Goal: Information Seeking & Learning: Learn about a topic

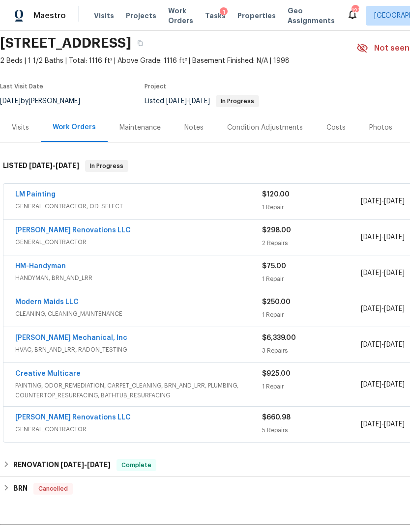
scroll to position [41, 0]
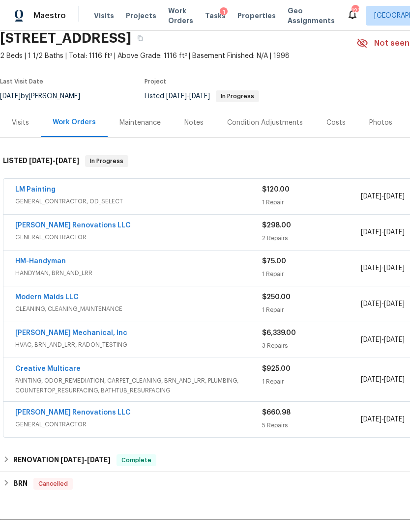
click at [22, 133] on div "Visits" at bounding box center [20, 122] width 41 height 29
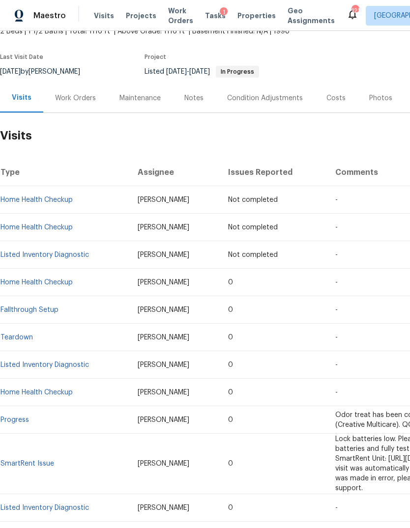
scroll to position [67, 0]
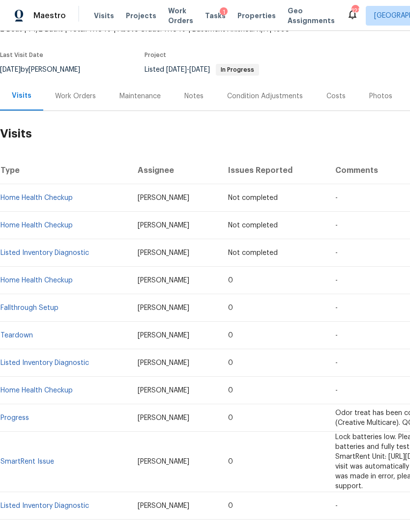
click at [71, 364] on link "Listed Inventory Diagnostic" at bounding box center [44, 363] width 88 height 7
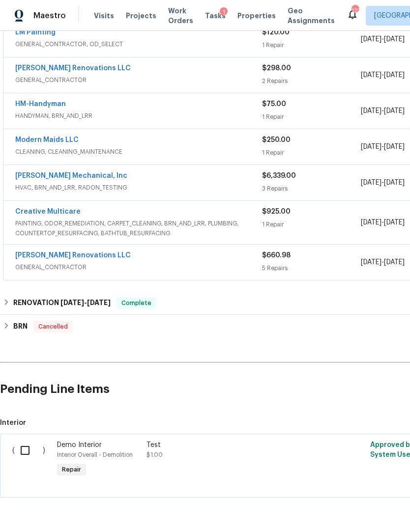
scroll to position [198, 0]
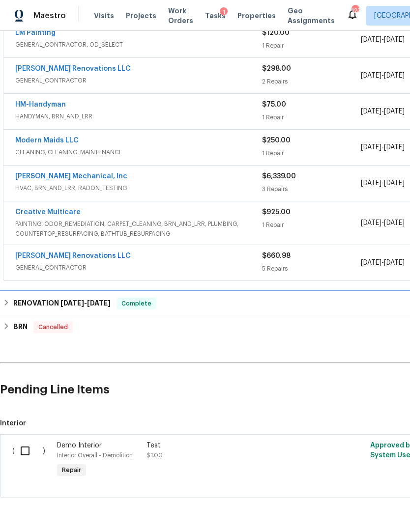
click at [14, 306] on h6 "RENOVATION 6/5/24 - 6/11/24" at bounding box center [61, 304] width 97 height 12
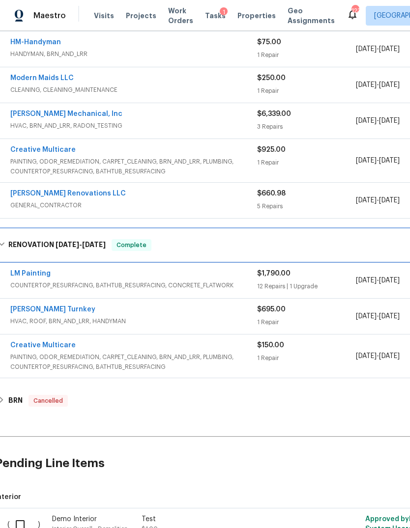
scroll to position [259, 5]
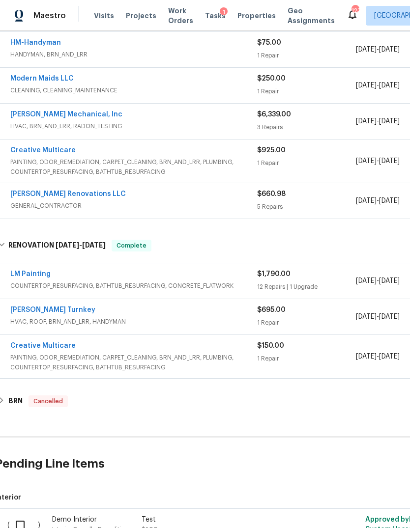
click at [223, 372] on span "PAINTING, ODOR_REMEDIATION, CARPET_CLEANING, BRN_AND_LRR, PLUMBING, COUNTERTOP_…" at bounding box center [133, 363] width 247 height 20
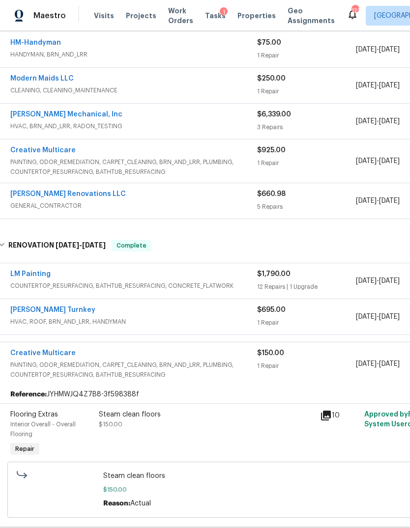
click at [199, 275] on div "LM Painting" at bounding box center [133, 275] width 247 height 12
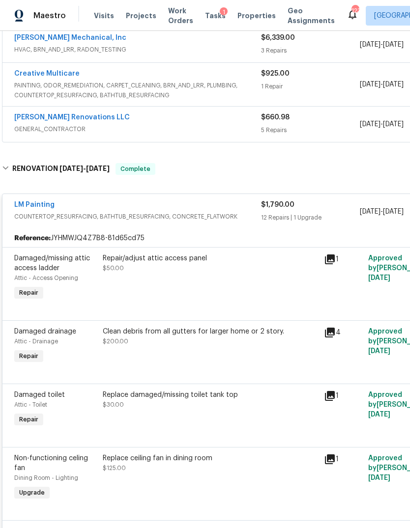
scroll to position [336, 1]
click at [204, 233] on div "Reference: JYHMWJQ4Z7B8-81d65cd75" at bounding box center [276, 239] width 548 height 18
click at [217, 229] on div "LM Painting COUNTERTOP_RESURFACING, BATHTUB_RESURFACING, CONCRETE_FLATWORK $1,7…" at bounding box center [276, 212] width 548 height 35
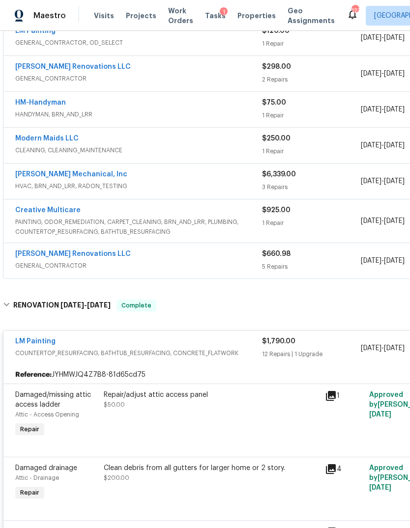
scroll to position [199, 0]
click at [205, 265] on span "GENERAL_CONTRACTOR" at bounding box center [138, 266] width 247 height 10
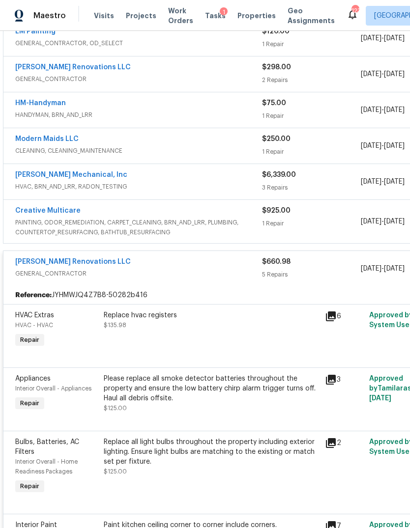
click at [228, 230] on span "PAINTING, ODOR_REMEDIATION, CARPET_CLEANING, BRN_AND_LRR, PLUMBING, COUNTERTOP_…" at bounding box center [138, 228] width 247 height 20
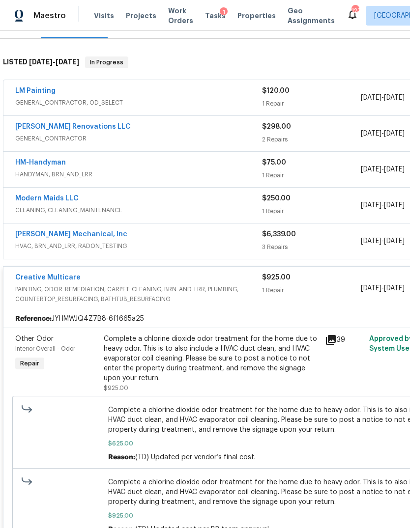
scroll to position [140, 0]
click at [214, 245] on span "HVAC, BRN_AND_LRR, RADON_TESTING" at bounding box center [138, 246] width 247 height 10
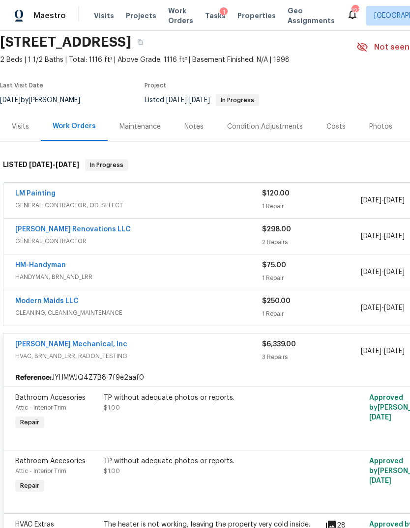
scroll to position [35, 0]
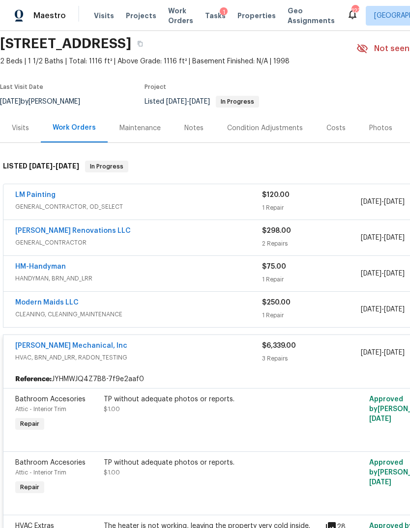
click at [229, 314] on span "CLEANING, CLEANING_MAINTENANCE" at bounding box center [138, 315] width 247 height 10
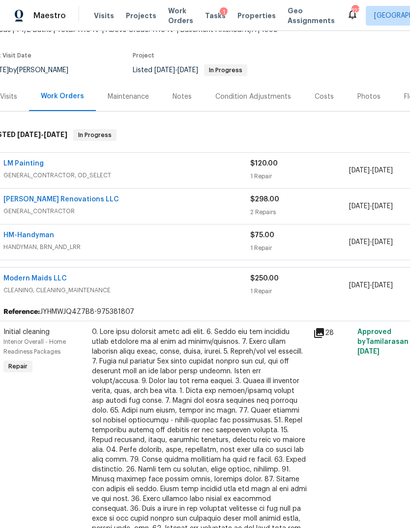
scroll to position [67, 11]
